Goal: Information Seeking & Learning: Check status

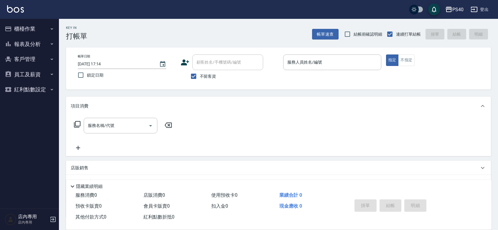
click at [35, 43] on button "報表及分析" at bounding box center [29, 44] width 54 height 15
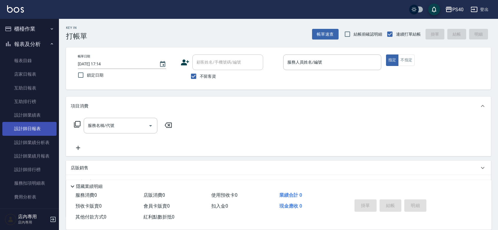
click at [29, 130] on link "設計師日報表" at bounding box center [29, 129] width 54 height 14
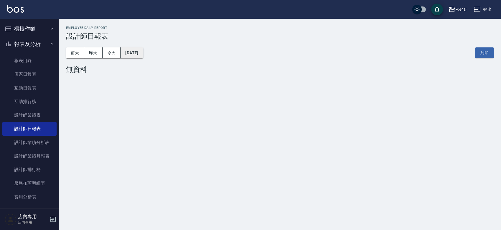
click at [130, 53] on button "[DATE]" at bounding box center [131, 52] width 22 height 11
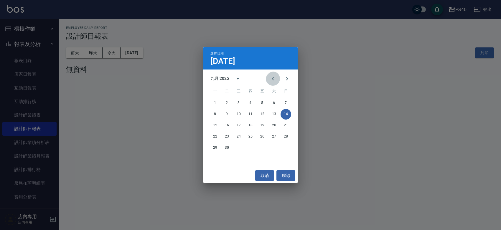
click at [269, 78] on icon "Previous month" at bounding box center [272, 78] width 7 height 7
click at [284, 124] on button "18" at bounding box center [285, 125] width 11 height 11
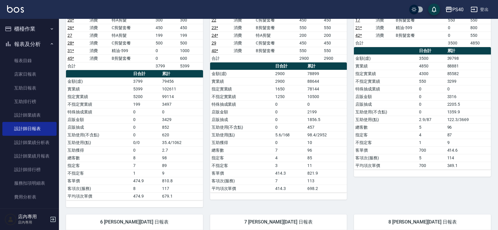
scroll to position [172, 0]
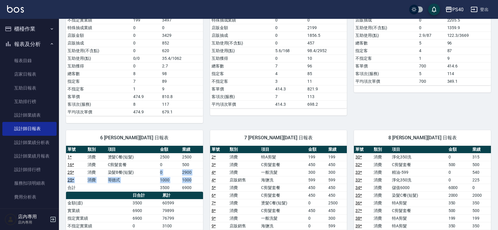
drag, startPoint x: 195, startPoint y: 183, endPoint x: 156, endPoint y: 174, distance: 40.1
click at [156, 174] on tbody "1 * 消費 燙髮C餐(短髮) 2500 2500 16 * 消費 C剪髮套餐 0 500 25 * 消費 染髮B餐(短髮) 0 2900 25 * 消費 哥…" at bounding box center [134, 172] width 137 height 38
click at [36, 96] on link "互助排行榜" at bounding box center [29, 102] width 54 height 14
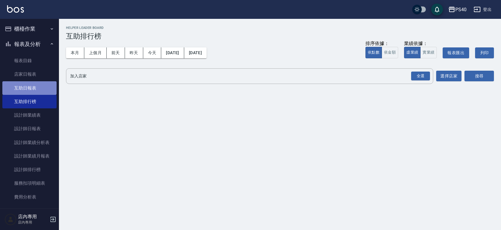
click at [49, 84] on link "互助日報表" at bounding box center [29, 88] width 54 height 14
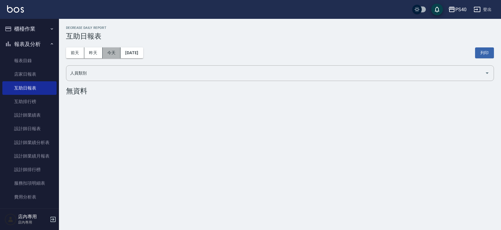
click at [110, 55] on button "今天" at bounding box center [111, 52] width 18 height 11
click at [100, 55] on button "昨天" at bounding box center [93, 52] width 18 height 11
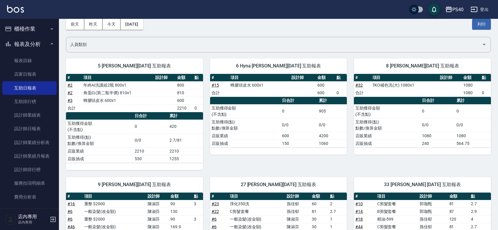
scroll to position [16, 0]
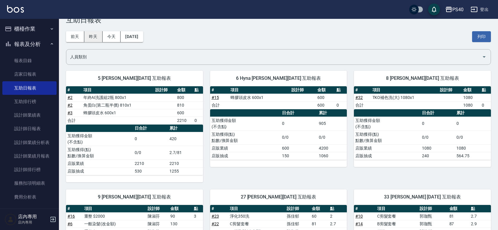
click at [89, 33] on button "昨天" at bounding box center [93, 36] width 18 height 11
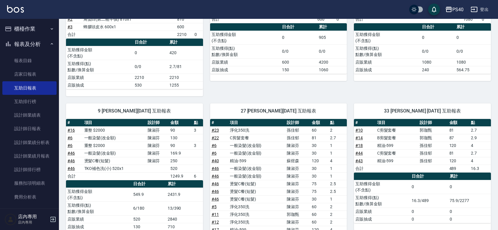
scroll to position [0, 0]
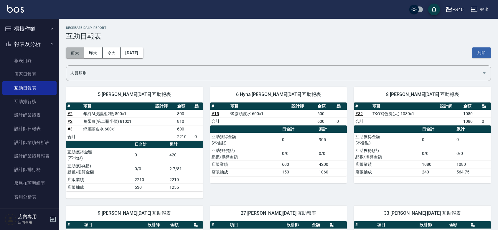
click at [67, 55] on button "前天" at bounding box center [75, 52] width 18 height 11
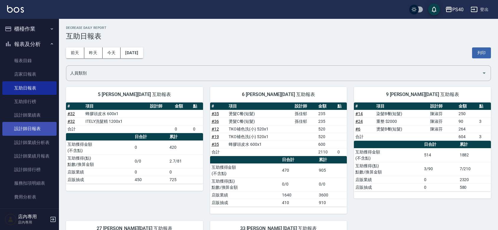
click at [43, 123] on link "設計師日報表" at bounding box center [29, 129] width 54 height 14
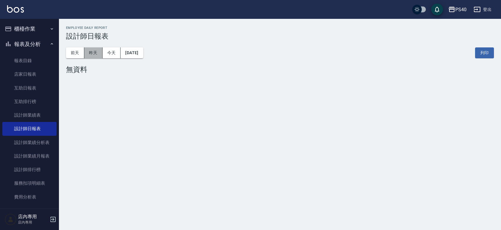
click at [100, 52] on button "昨天" at bounding box center [93, 52] width 18 height 11
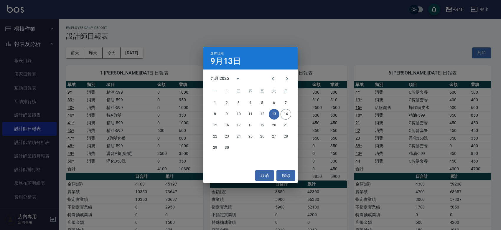
click at [308, 26] on div "選擇日期 9月13日 九月 2025 一 二 三 四 五 六 日 1 2 3 4 5 6 7 8 9 10 11 12 13 14 15 16 17 18 1…" at bounding box center [250, 115] width 501 height 230
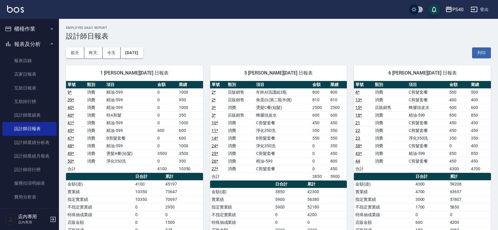
click at [248, 64] on div "5 [PERSON_NAME][DATE] 日報表 單號 類別 項目 金額 業績 2 * 店販銷售 年終AI洗護組2瓶 800 800 2 * 店販銷售 角蛋…" at bounding box center [275, 187] width 144 height 259
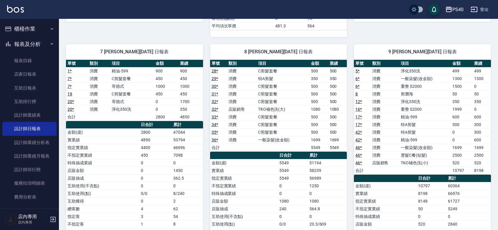
scroll to position [258, 0]
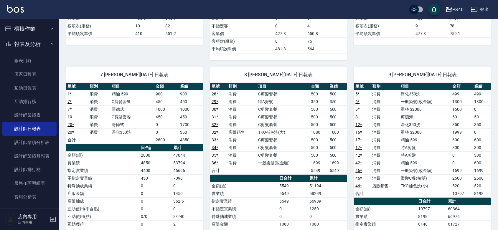
click at [309, 174] on td "a dense table" at bounding box center [283, 171] width 53 height 8
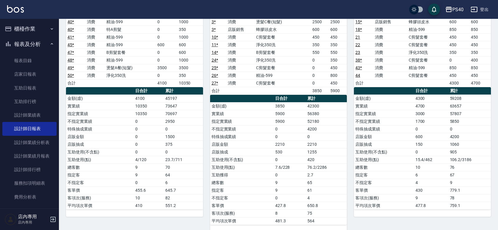
scroll to position [0, 0]
